Goal: Information Seeking & Learning: Learn about a topic

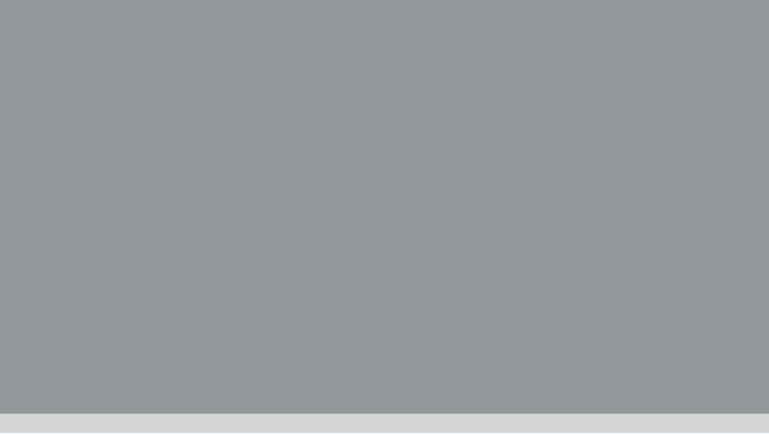
scroll to position [281, 0]
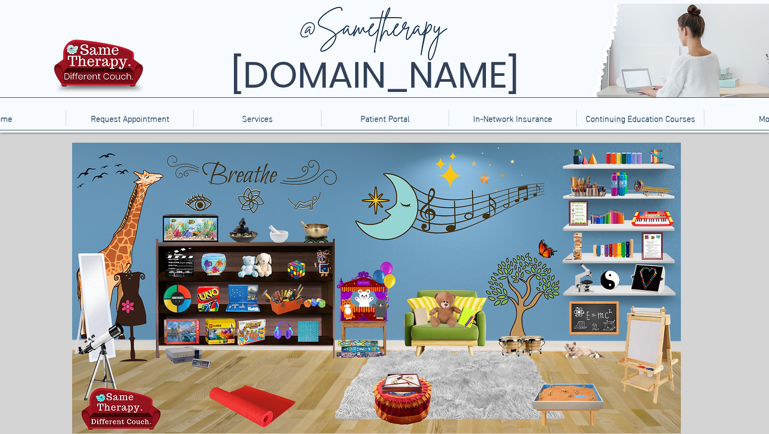
click at [522, 280] on icon "main content" at bounding box center [524, 294] width 78 height 78
click at [198, 293] on icon "An image of the game Uno that when clicked brings you to an online version of t…" at bounding box center [208, 299] width 24 height 28
click at [300, 267] on icon "An image of a Rubic's cube that when clicked does nothing." at bounding box center [292, 266] width 22 height 22
click at [298, 268] on icon "An image of a Rubic's cube that when clicked does nothing." at bounding box center [292, 266] width 22 height 22
click at [256, 409] on icon "An image of a yoga matt that when clicked brings you to videos of kids' yoga." at bounding box center [255, 404] width 71 height 41
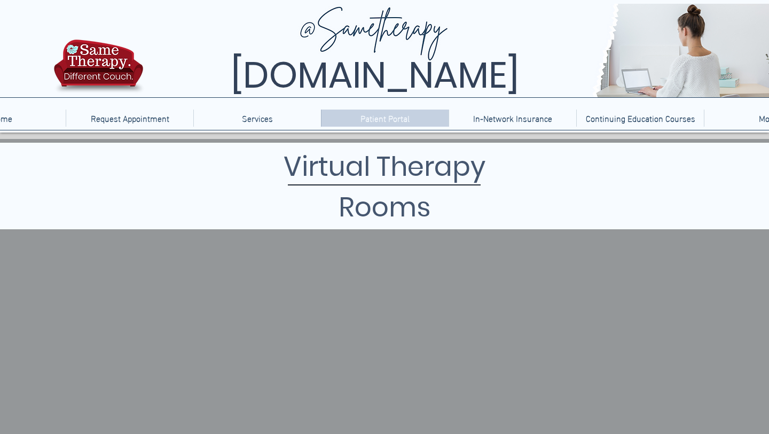
click at [406, 119] on p "Patient Portal" at bounding box center [385, 117] width 60 height 17
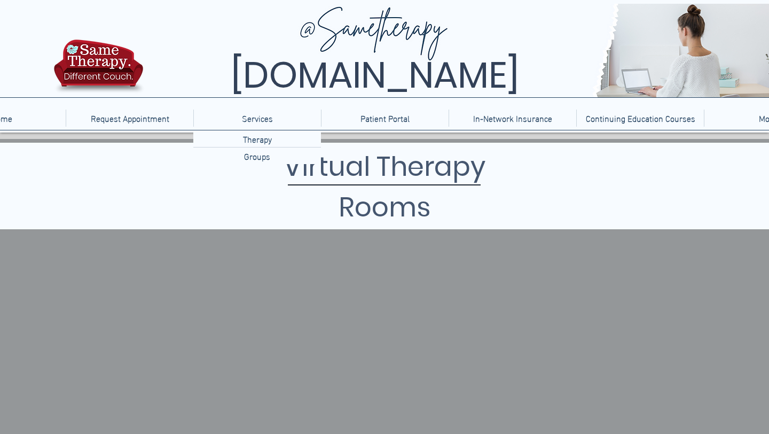
click at [232, 119] on div "Services" at bounding box center [258, 117] width 122 height 17
click at [255, 120] on p "Services" at bounding box center [258, 117] width 42 height 17
click at [255, 138] on p "Therapy" at bounding box center [257, 138] width 37 height 17
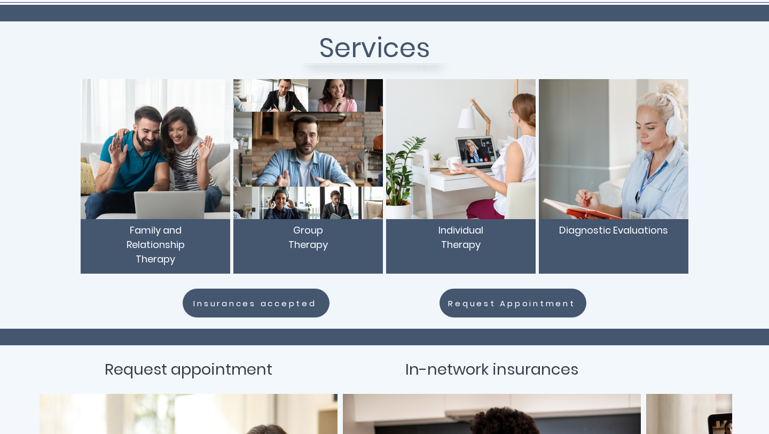
scroll to position [126, 0]
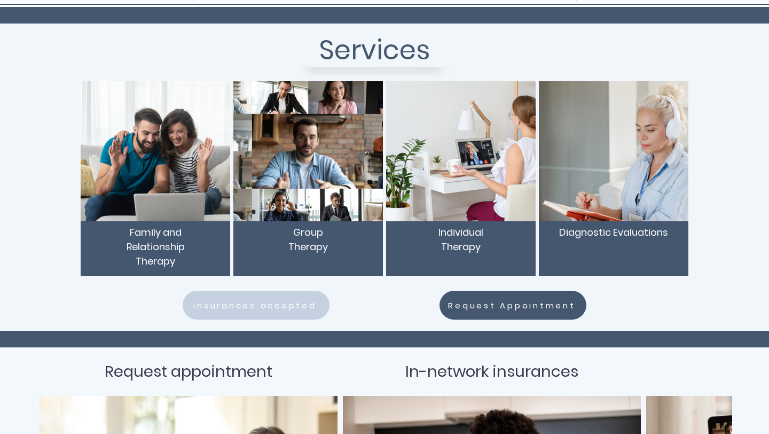
click at [252, 304] on span "Insurances accepted" at bounding box center [254, 305] width 123 height 12
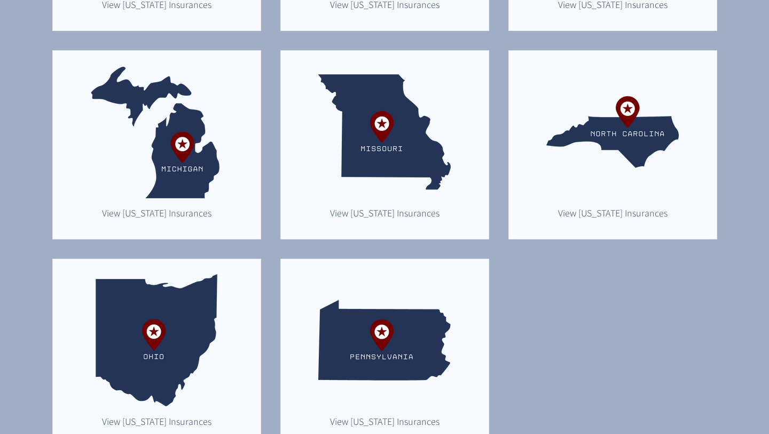
scroll to position [693, 0]
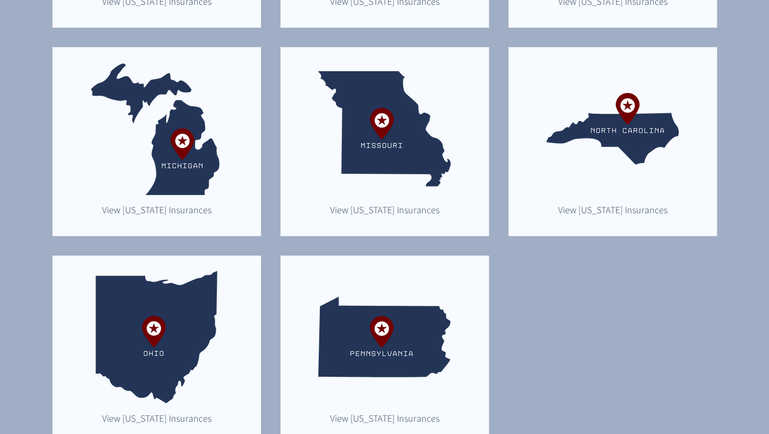
click at [185, 154] on img "main content" at bounding box center [156, 128] width 132 height 132
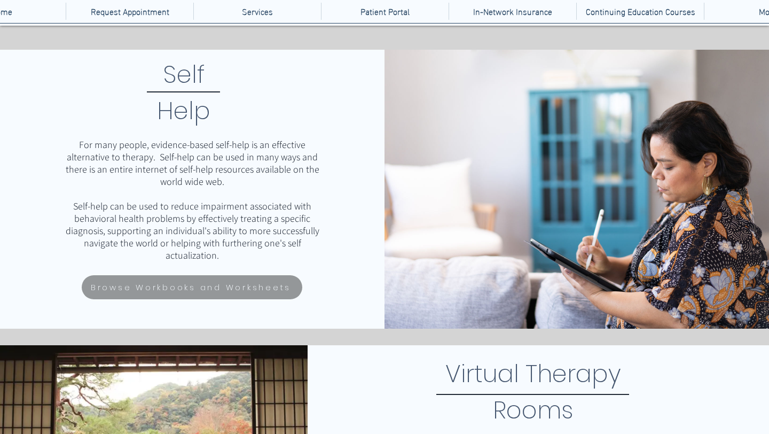
scroll to position [106, 0]
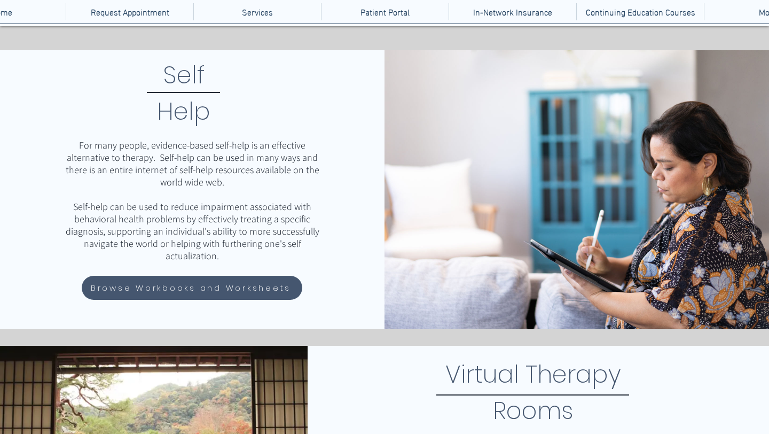
click at [197, 294] on span "Browse Workbooks and Worksheets" at bounding box center [191, 287] width 200 height 12
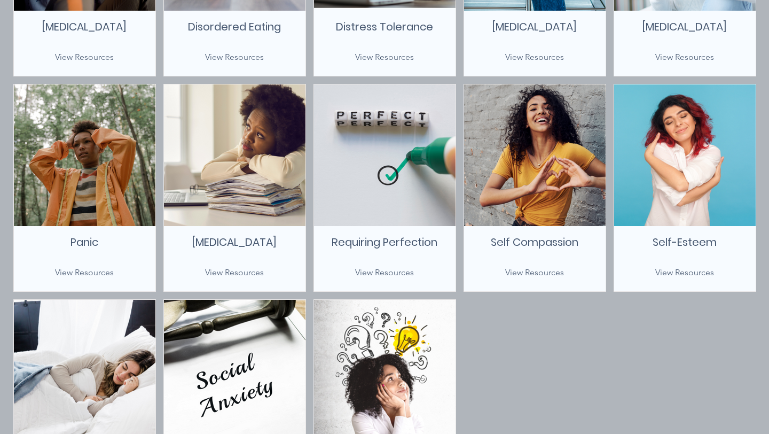
scroll to position [658, 0]
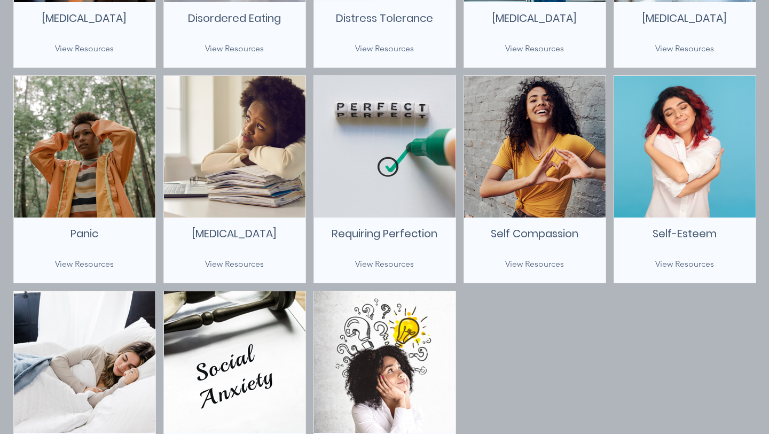
click at [214, 262] on span "View Resources" at bounding box center [234, 264] width 59 height 10
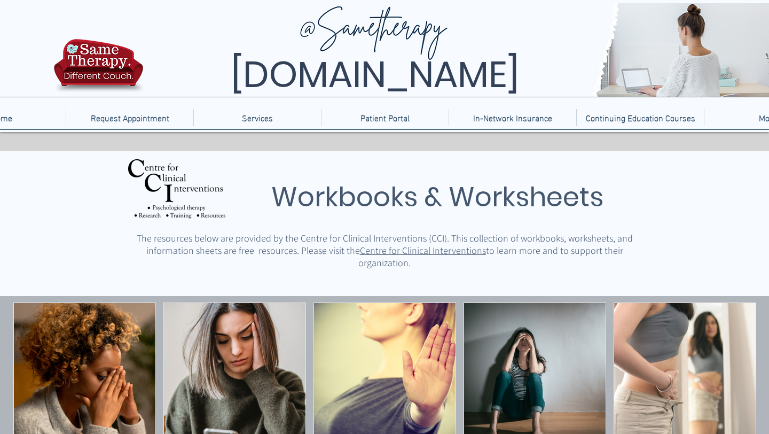
scroll to position [0, 0]
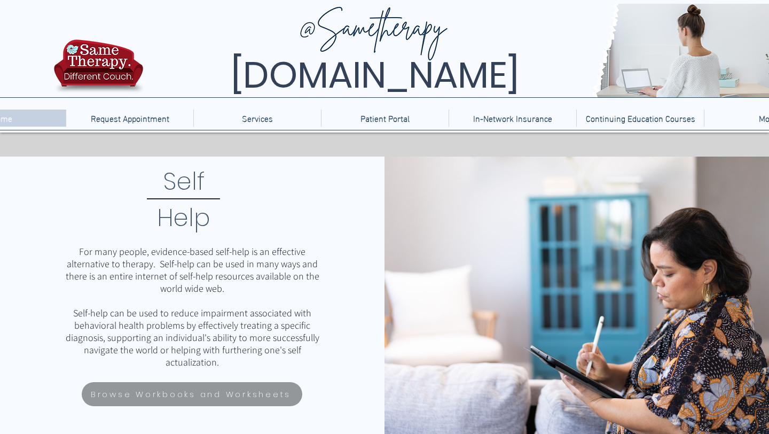
click at [10, 116] on p "Home" at bounding box center [2, 117] width 32 height 17
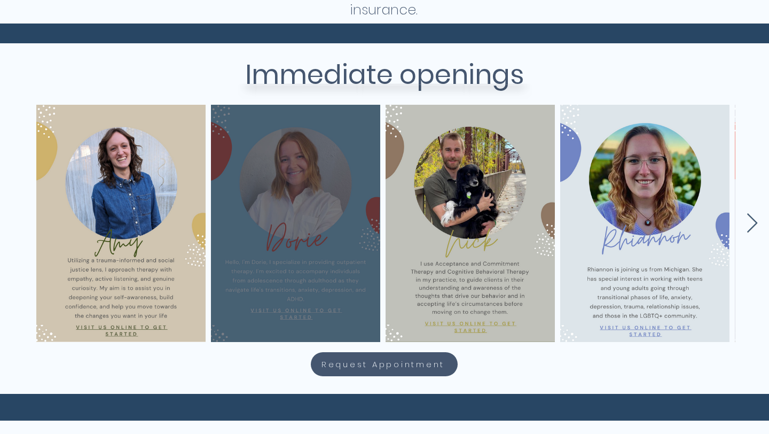
scroll to position [414, 0]
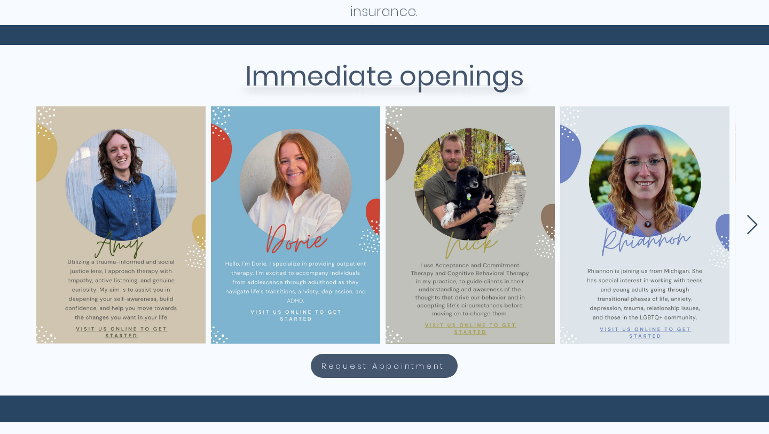
click at [754, 223] on icon "Next Item" at bounding box center [752, 225] width 12 height 21
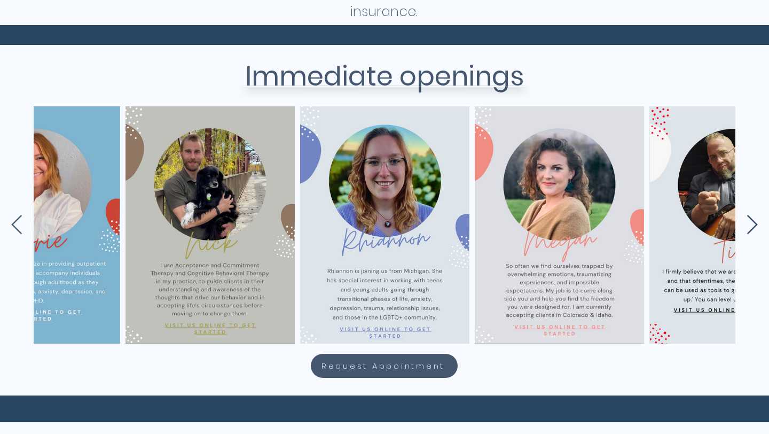
click at [754, 223] on icon "Next Item" at bounding box center [752, 225] width 12 height 21
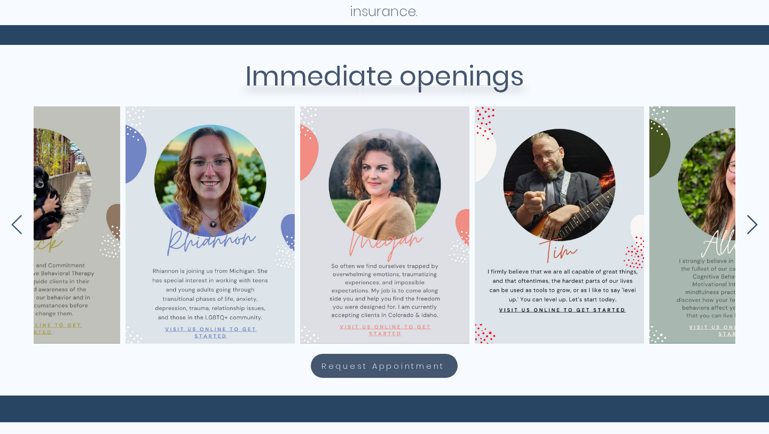
click at [754, 223] on icon "Next Item" at bounding box center [752, 225] width 12 height 21
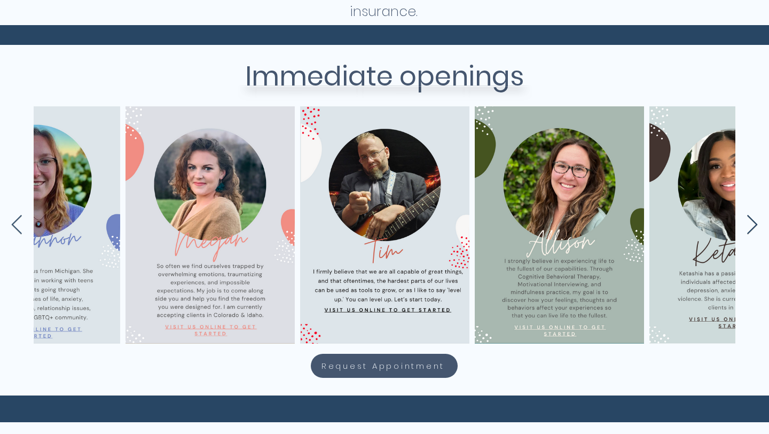
click at [754, 223] on icon "Next Item" at bounding box center [752, 225] width 12 height 21
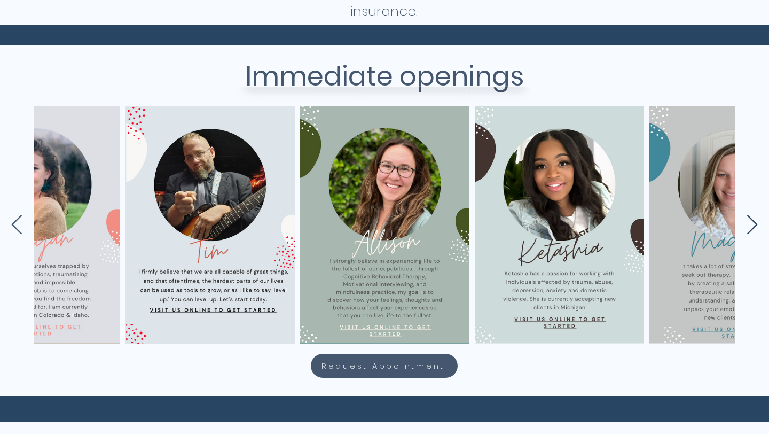
click at [754, 223] on icon "Next Item" at bounding box center [752, 225] width 12 height 21
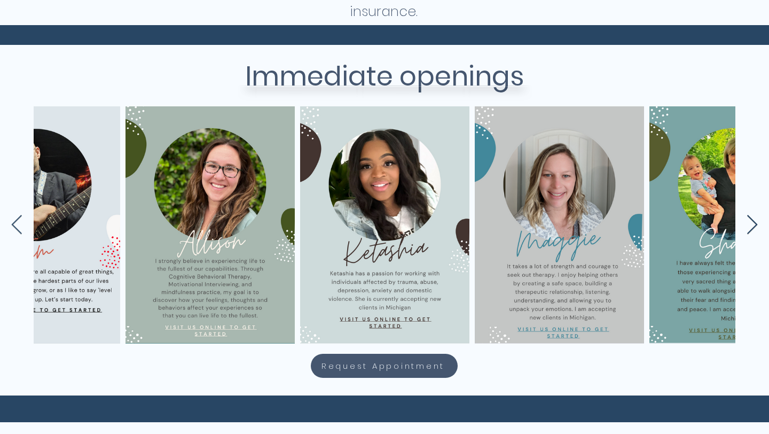
scroll to position [0, 959]
click at [754, 223] on icon "Next Item" at bounding box center [752, 225] width 12 height 21
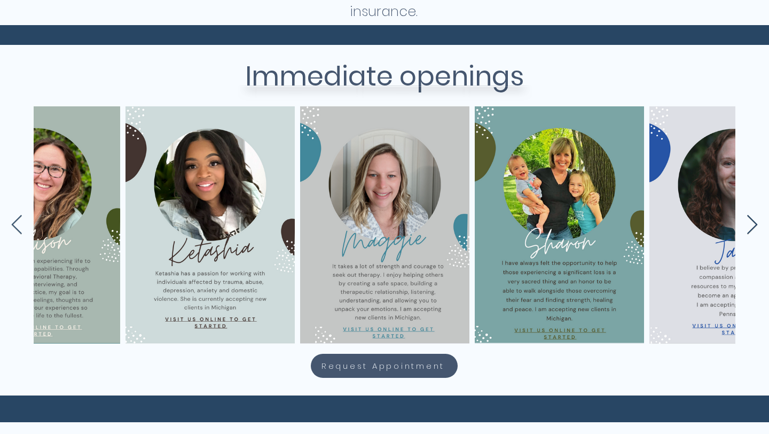
click at [754, 223] on icon "Next Item" at bounding box center [752, 225] width 12 height 21
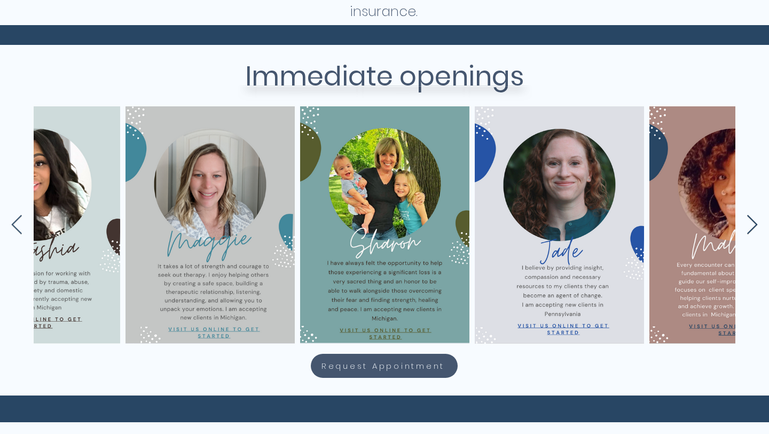
scroll to position [0, 1308]
click at [754, 223] on icon "Next Item" at bounding box center [752, 225] width 12 height 21
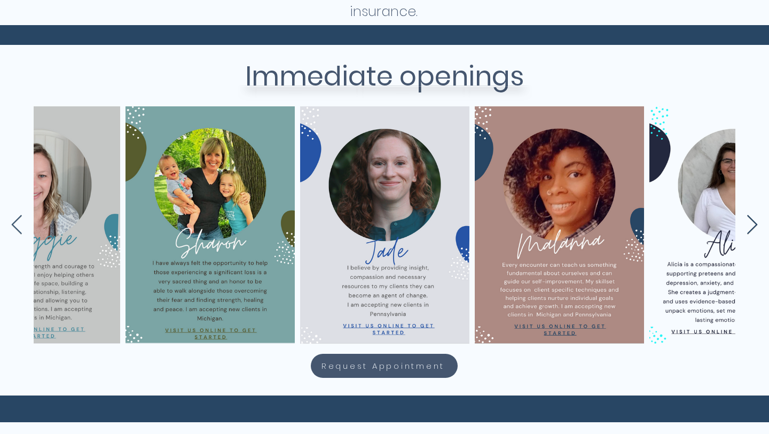
scroll to position [0, 1483]
click at [754, 223] on icon "Next Item" at bounding box center [752, 225] width 12 height 21
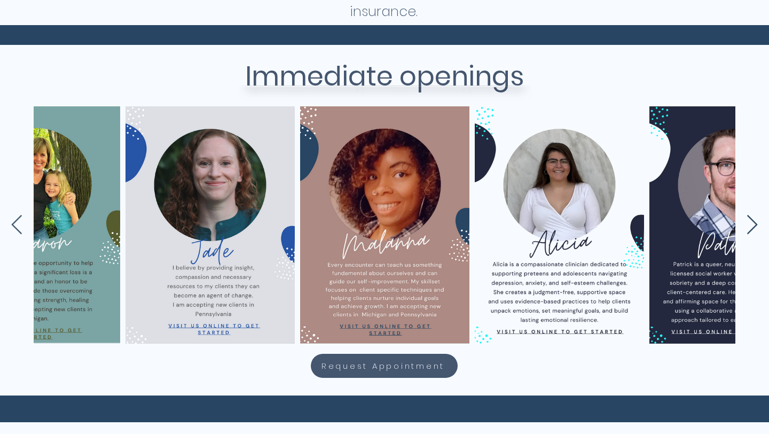
click at [754, 223] on icon "Next Item" at bounding box center [752, 225] width 12 height 21
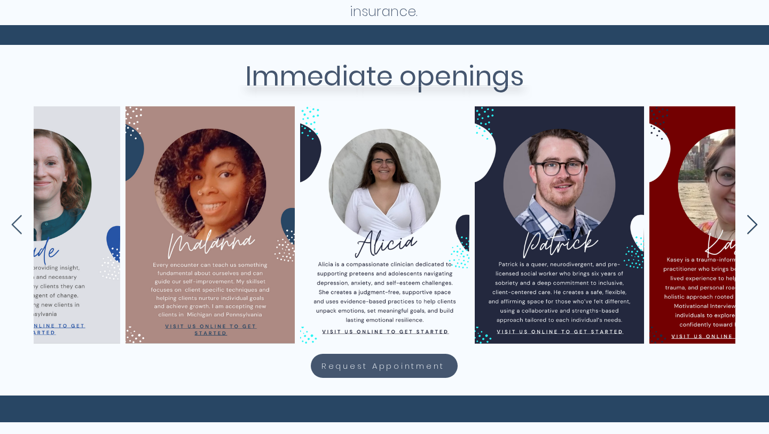
scroll to position [0, 1832]
click at [754, 223] on icon "Next Item" at bounding box center [752, 225] width 12 height 21
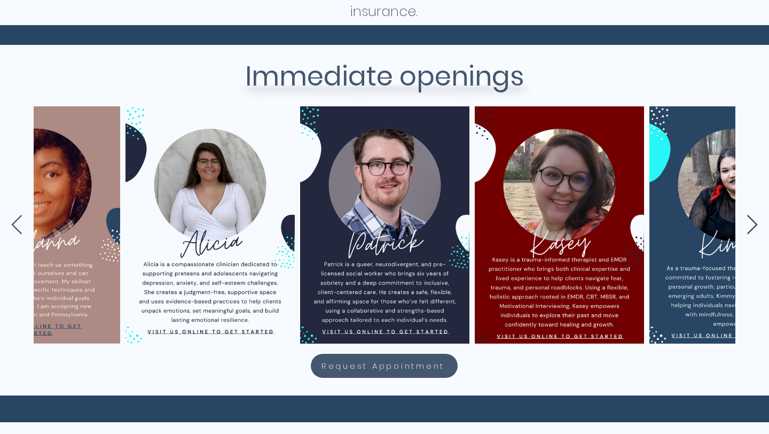
scroll to position [0, 2007]
click at [754, 223] on icon "Next Item" at bounding box center [752, 225] width 12 height 21
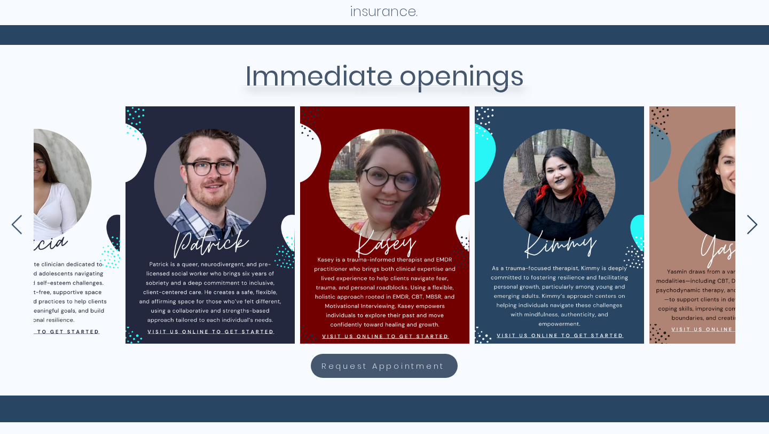
click at [754, 223] on icon "Next Item" at bounding box center [752, 225] width 12 height 21
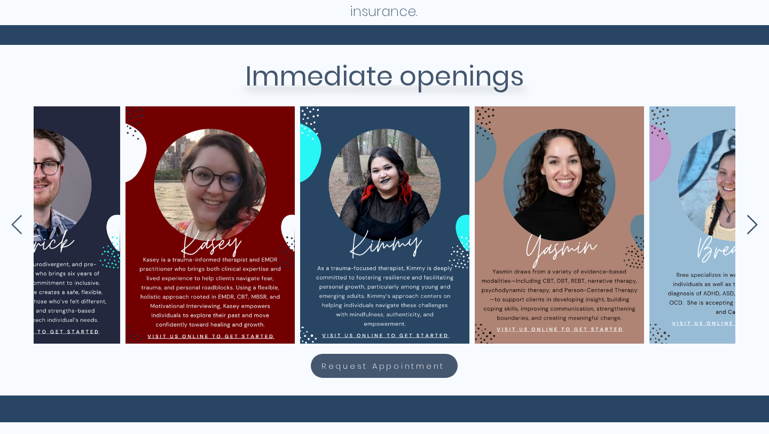
click at [754, 223] on icon "Next Item" at bounding box center [752, 225] width 12 height 21
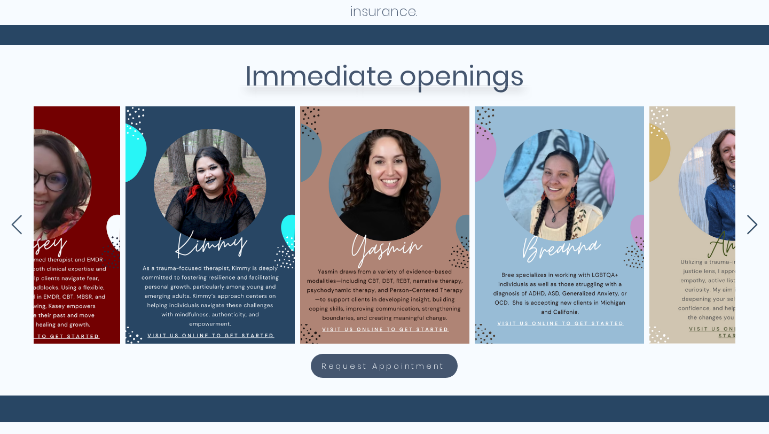
click at [754, 223] on icon "Next Item" at bounding box center [752, 225] width 12 height 21
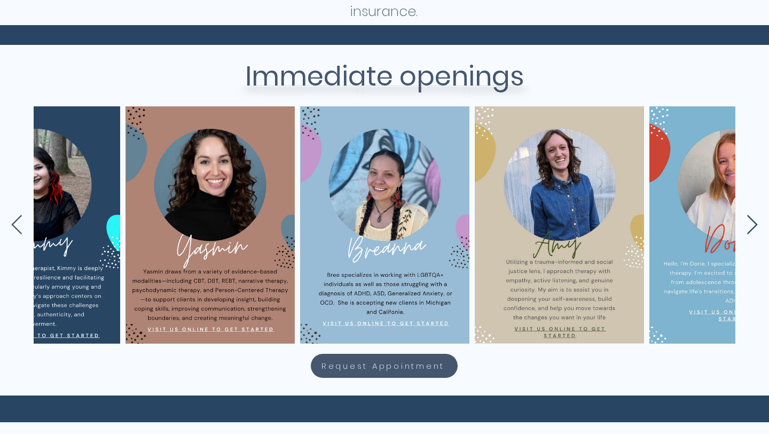
click at [754, 223] on icon "Next Item" at bounding box center [752, 225] width 12 height 21
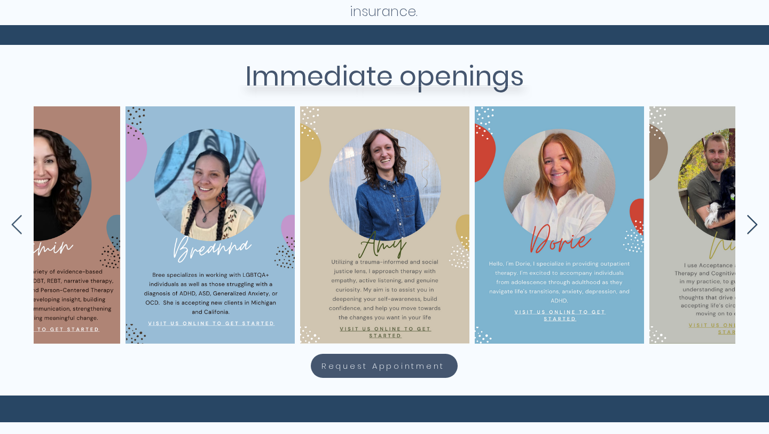
click at [754, 223] on icon "Next Item" at bounding box center [752, 225] width 12 height 21
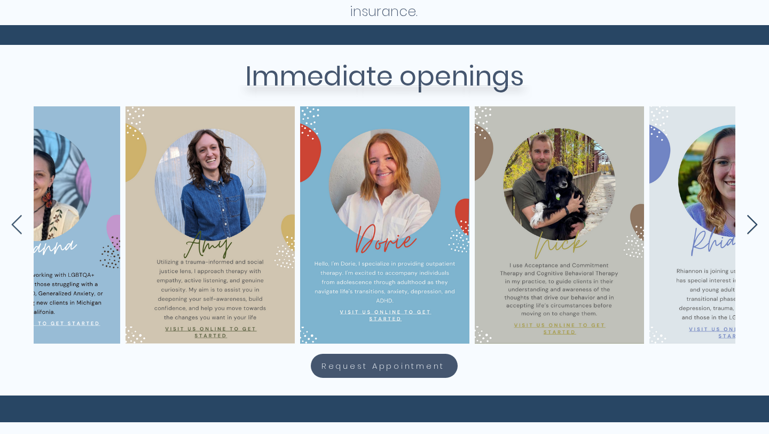
click at [754, 223] on icon "Next Item" at bounding box center [752, 225] width 12 height 21
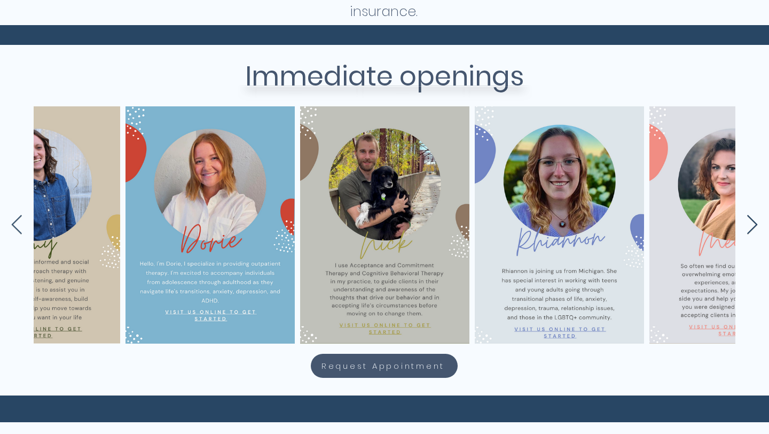
click at [754, 223] on icon "Next Item" at bounding box center [752, 225] width 12 height 21
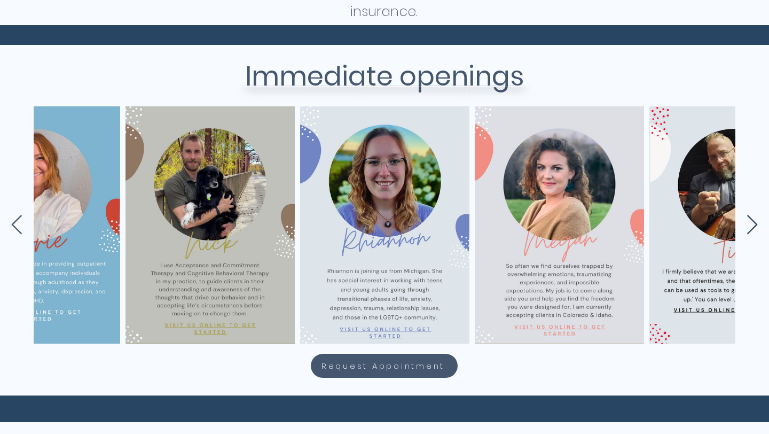
scroll to position [0, 3404]
click at [754, 223] on icon "Next Item" at bounding box center [752, 225] width 12 height 21
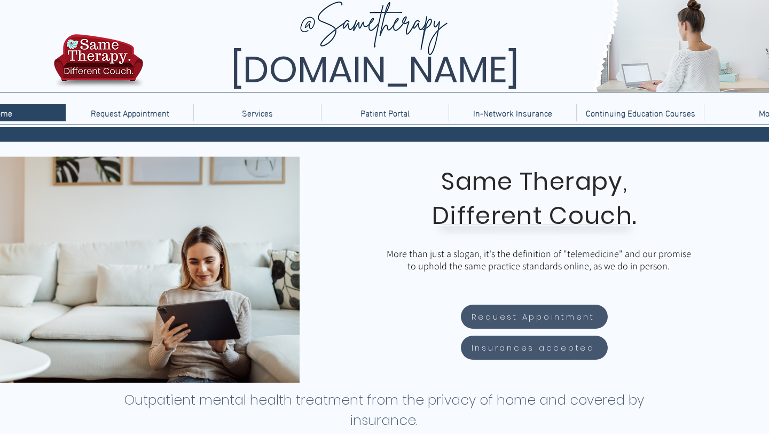
scroll to position [0, 0]
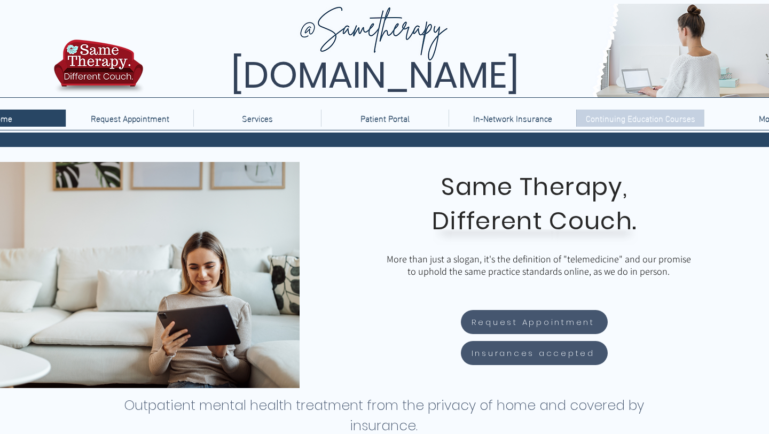
click at [629, 118] on p "Continuing Education Courses" at bounding box center [641, 117] width 120 height 17
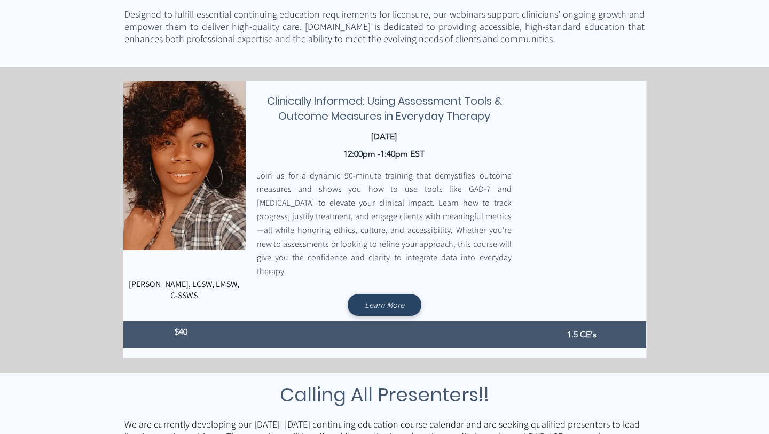
scroll to position [294, 0]
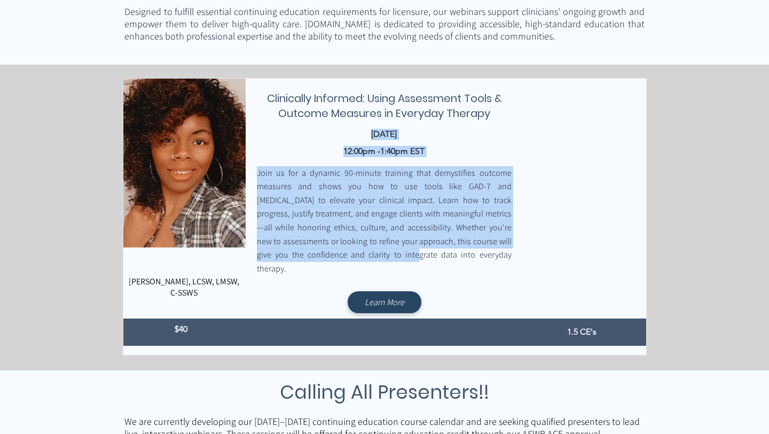
drag, startPoint x: 347, startPoint y: 137, endPoint x: 401, endPoint y: 257, distance: 131.2
click at [401, 257] on div "Clinically Informed: Using Assessment Tools & Outcome Measures in Everyday Ther…" at bounding box center [385, 183] width 262 height 185
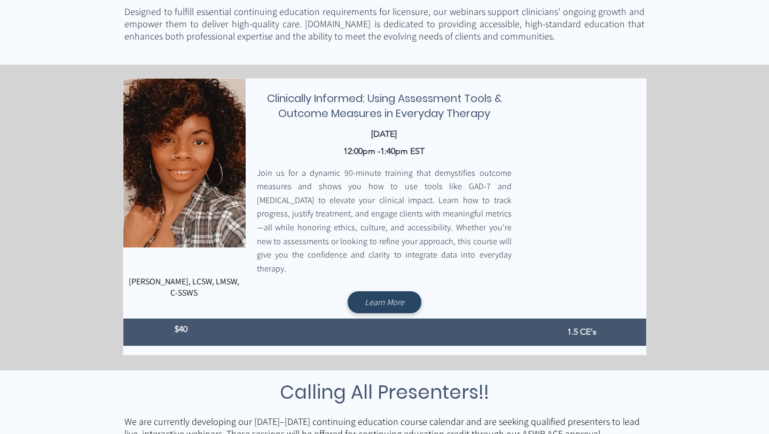
click at [461, 273] on div "main content" at bounding box center [384, 217] width 523 height 276
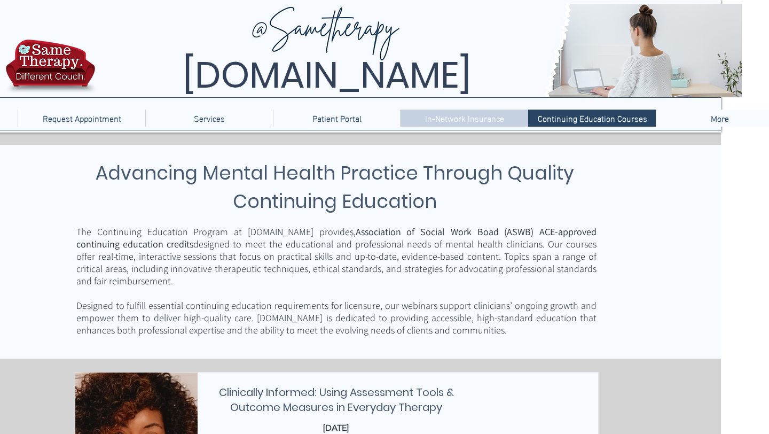
scroll to position [0, 62]
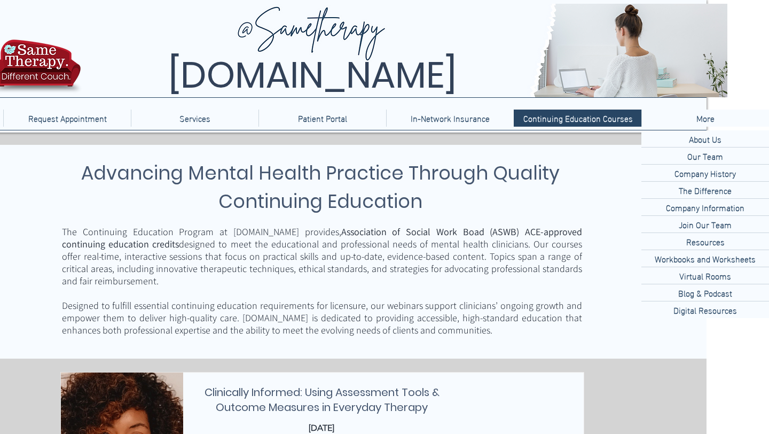
click at [705, 120] on p "More" at bounding box center [705, 117] width 29 height 17
click at [704, 171] on p "Company History" at bounding box center [705, 173] width 70 height 17
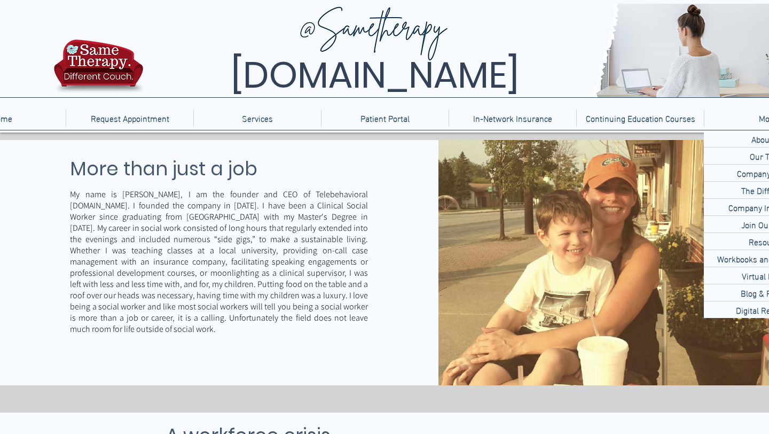
click at [745, 119] on div "More" at bounding box center [768, 117] width 122 height 17
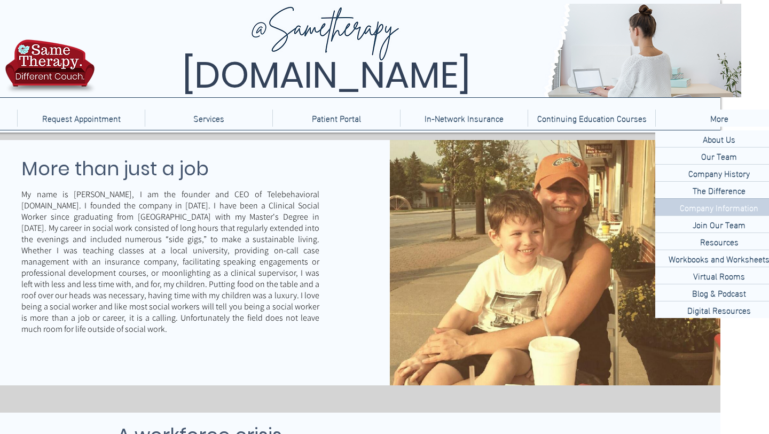
scroll to position [0, 62]
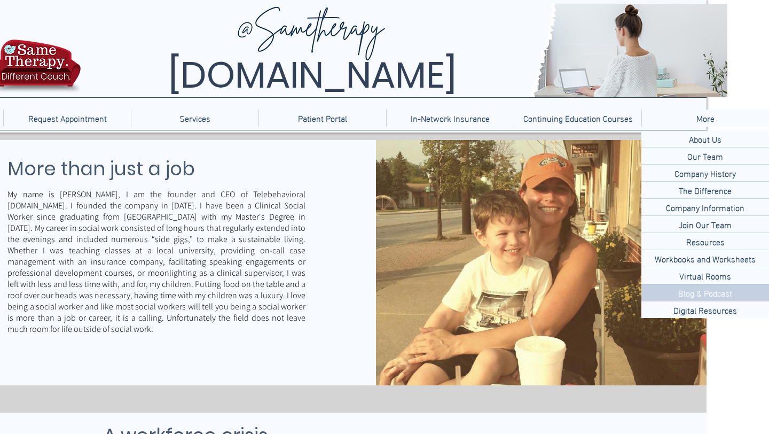
click at [719, 291] on p "Blog & Podcast" at bounding box center [705, 292] width 62 height 17
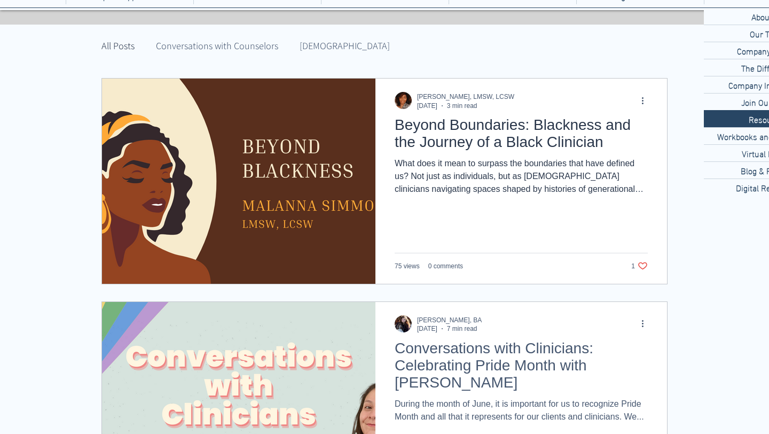
scroll to position [124, 0]
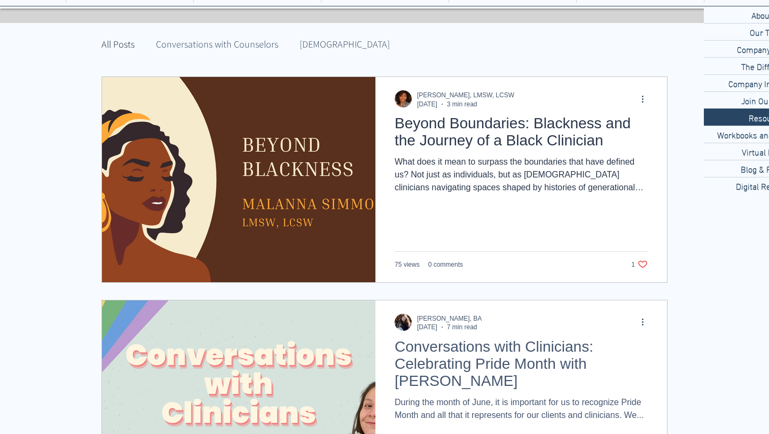
click at [410, 149] on h2 "Beyond Boundaries: Blackness and the Journey of a Black Clinician" at bounding box center [521, 132] width 253 height 34
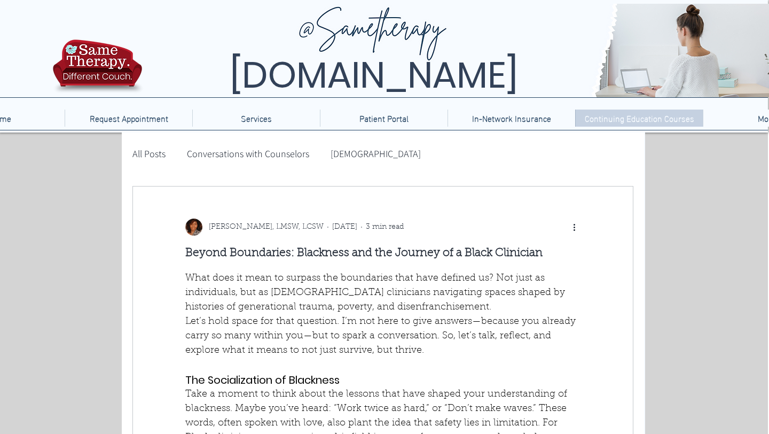
scroll to position [0, 62]
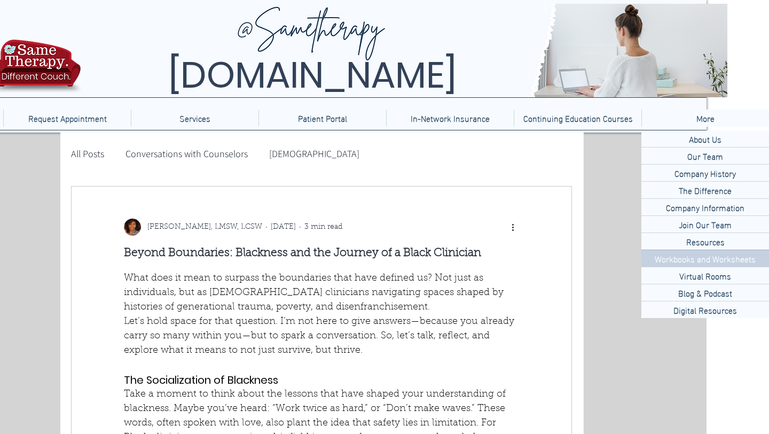
click at [711, 253] on p "Workbooks and Worksheets" at bounding box center [705, 258] width 109 height 17
